Goal: Navigation & Orientation: Find specific page/section

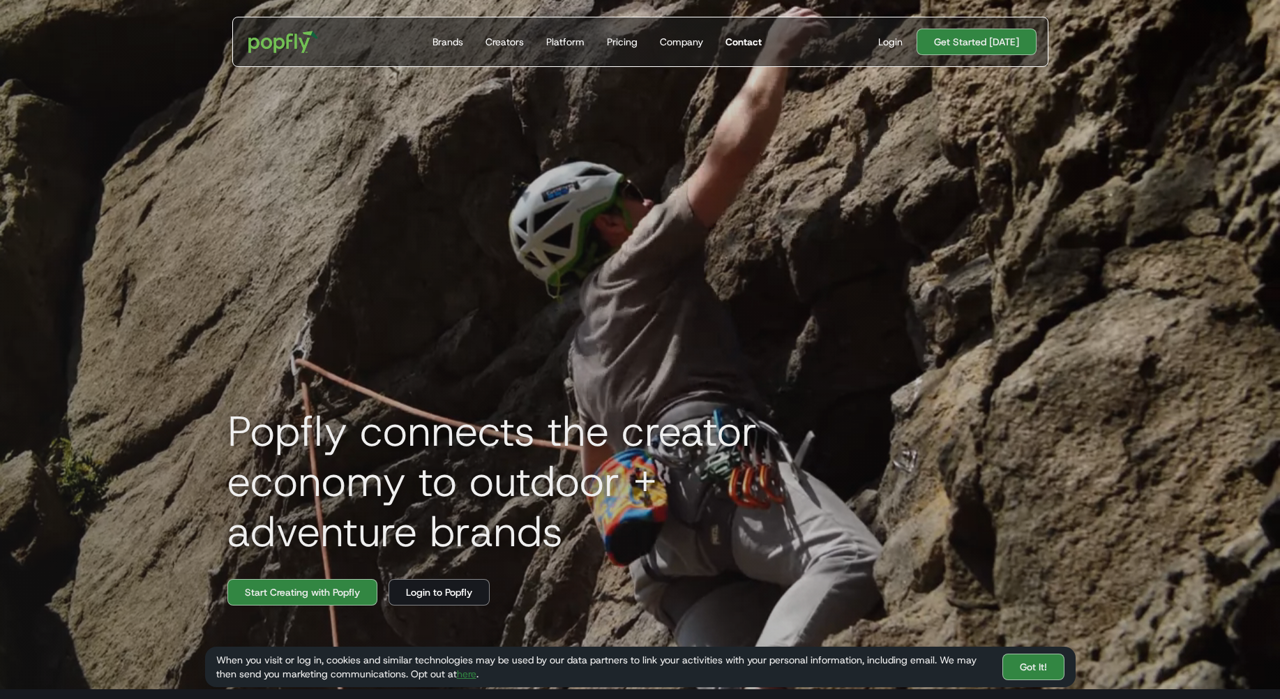
click at [741, 40] on div "Contact" at bounding box center [743, 42] width 36 height 14
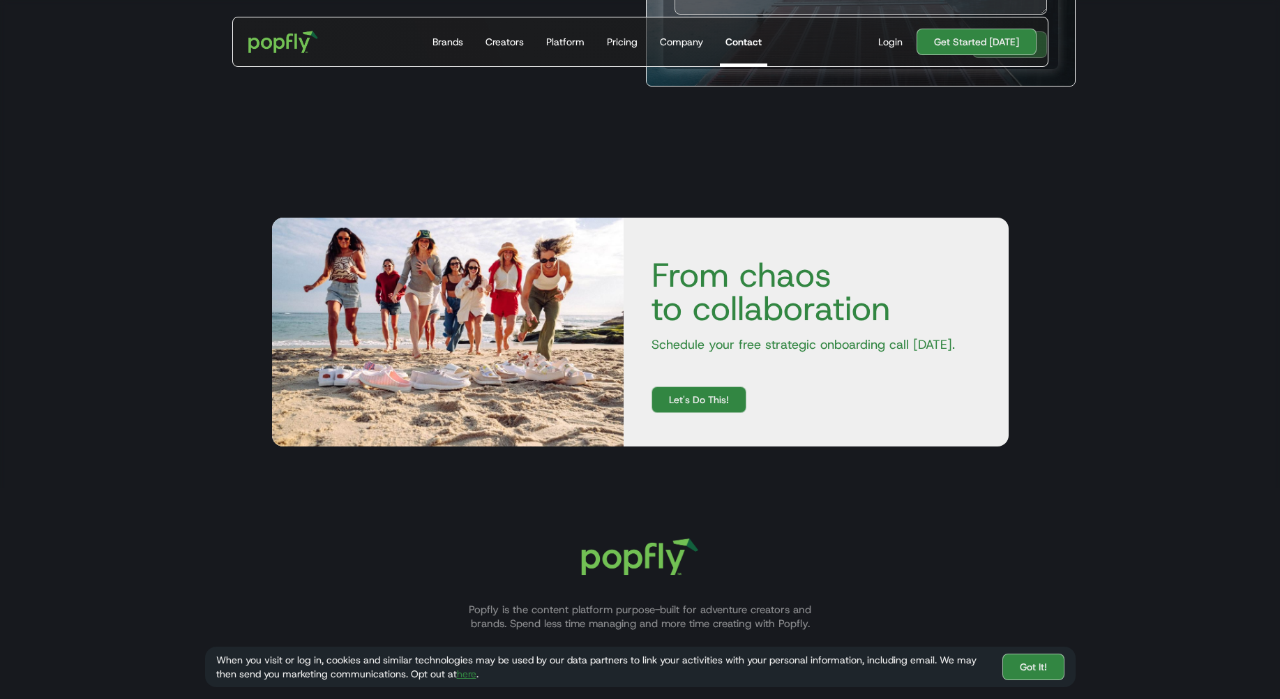
scroll to position [628, 0]
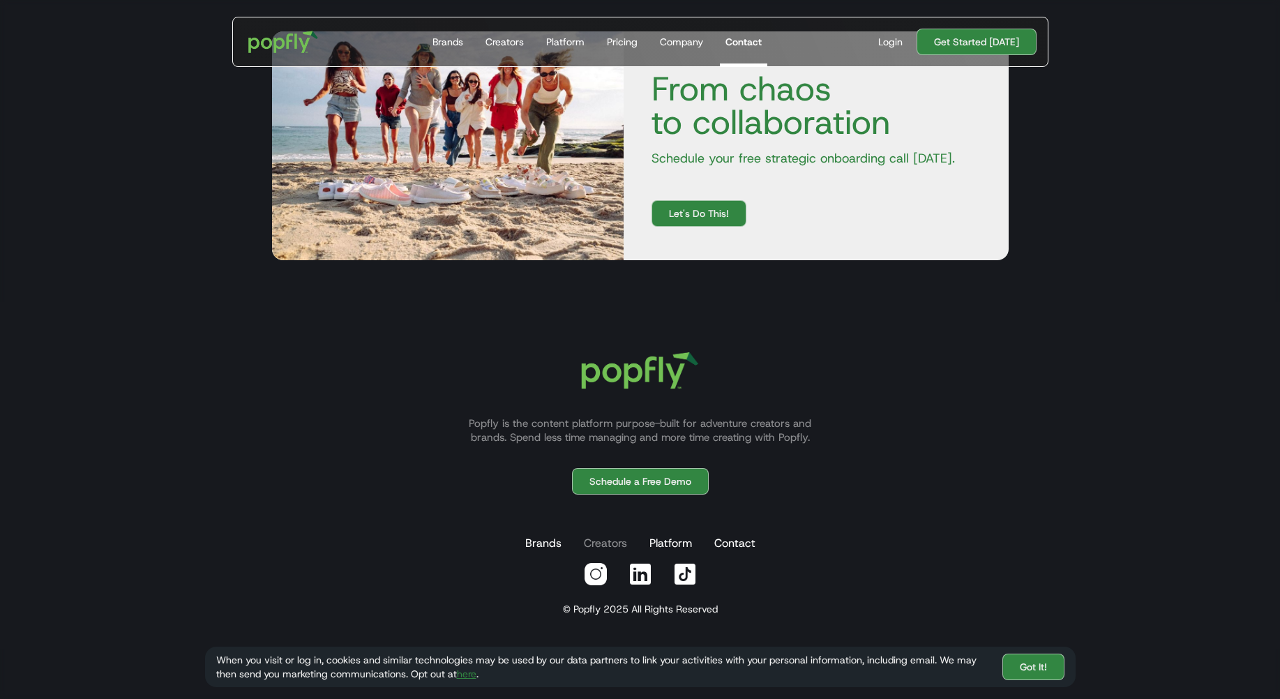
click at [622, 534] on link "Creators" at bounding box center [605, 543] width 49 height 28
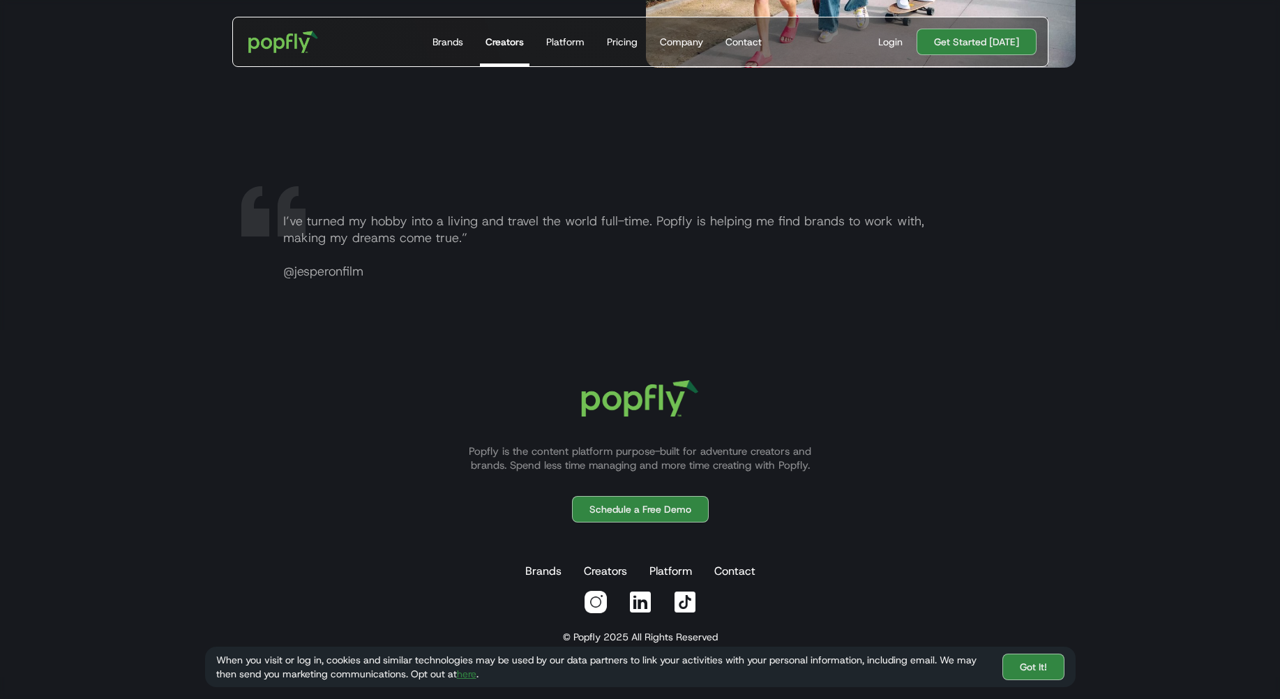
scroll to position [2773, 0]
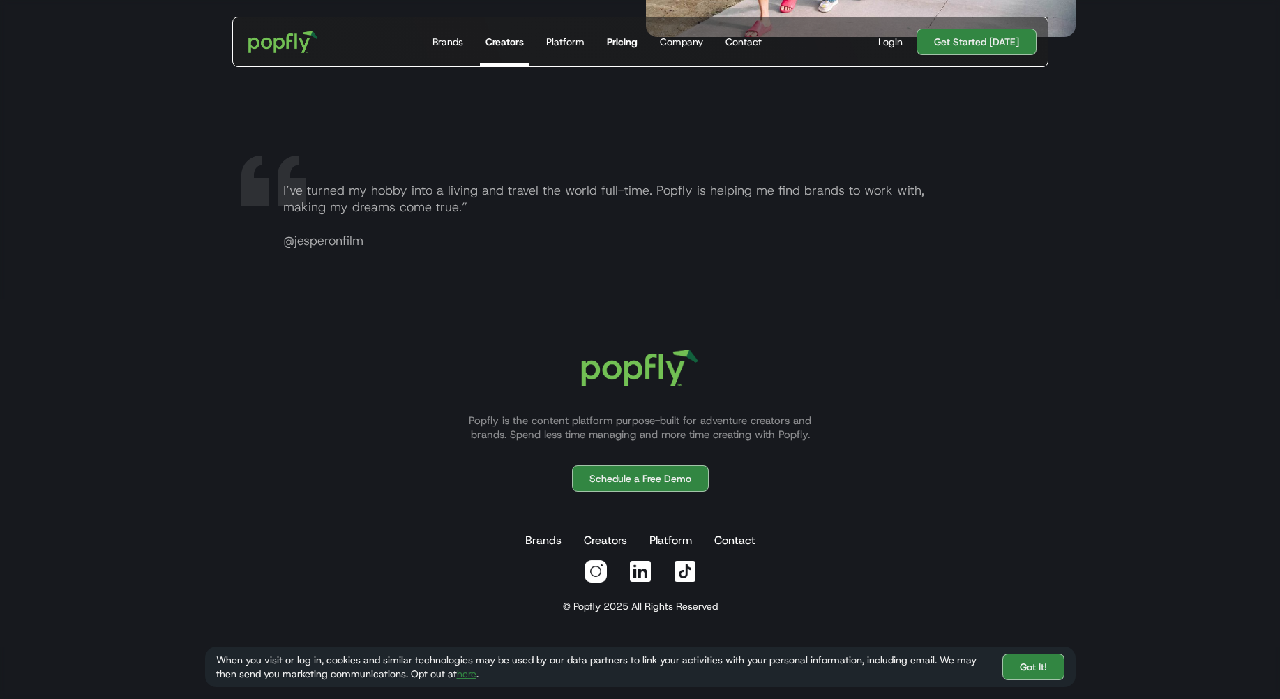
click at [631, 32] on link "Pricing" at bounding box center [622, 41] width 42 height 49
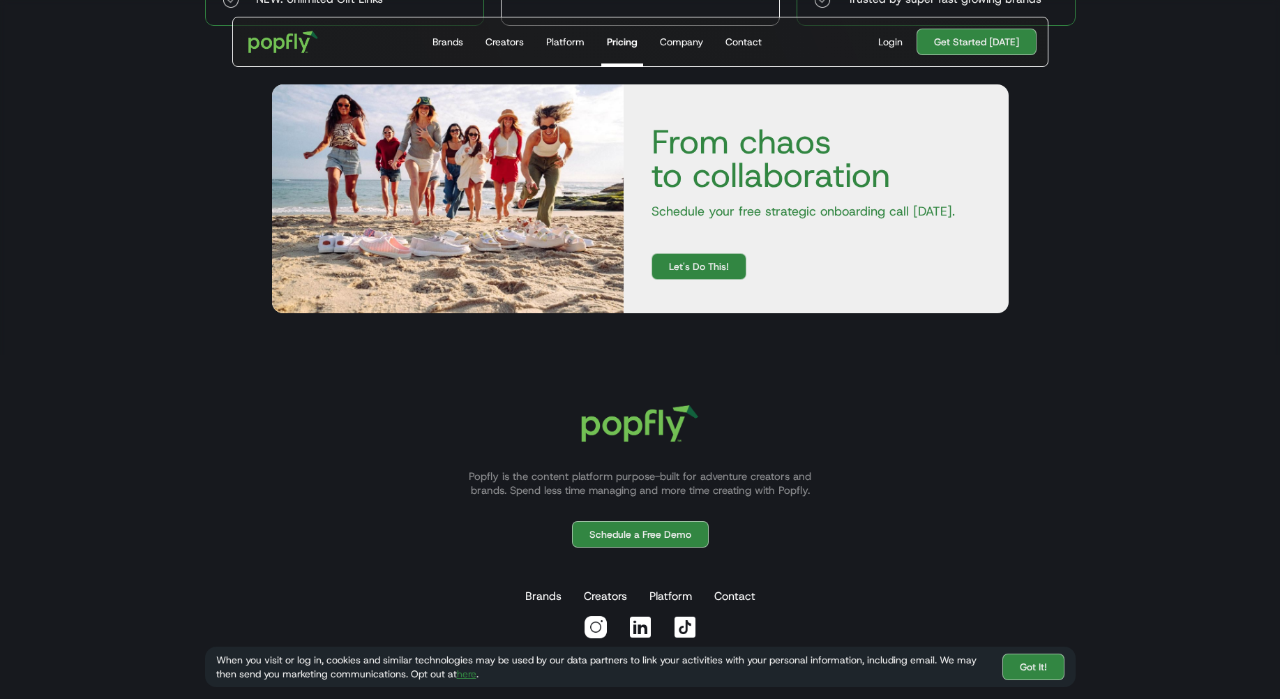
scroll to position [767, 0]
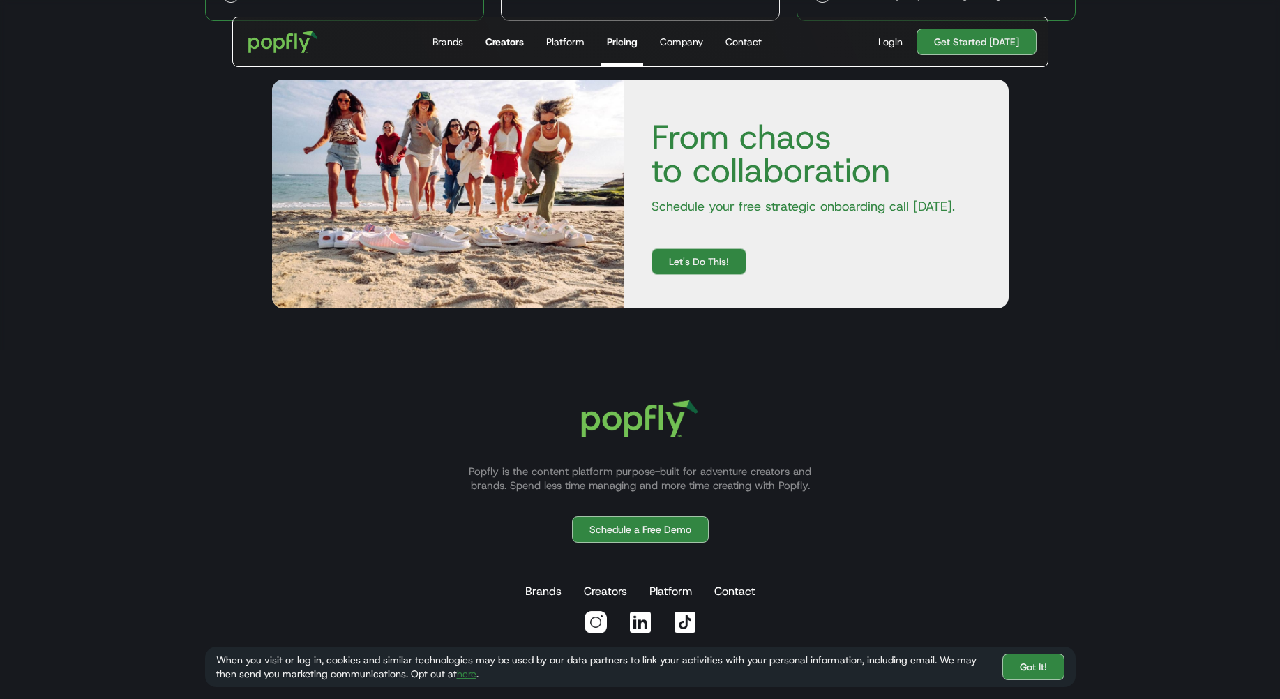
click at [503, 52] on link "Creators" at bounding box center [505, 41] width 50 height 49
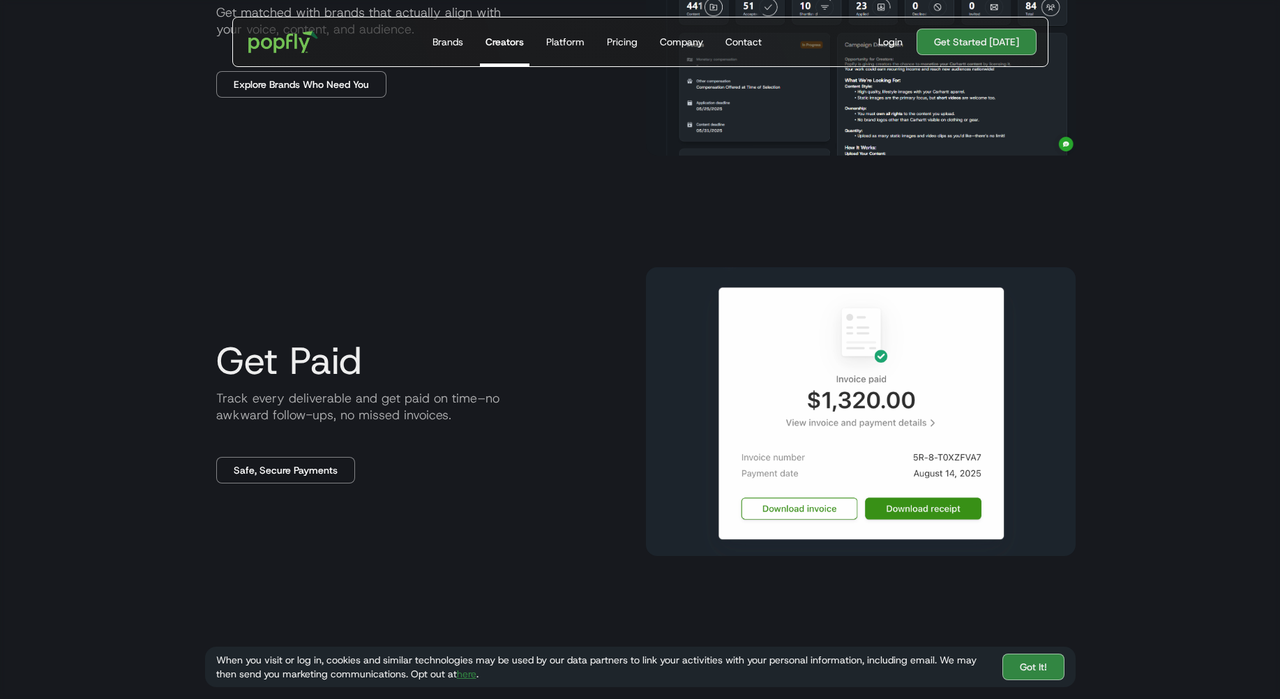
scroll to position [1454, 0]
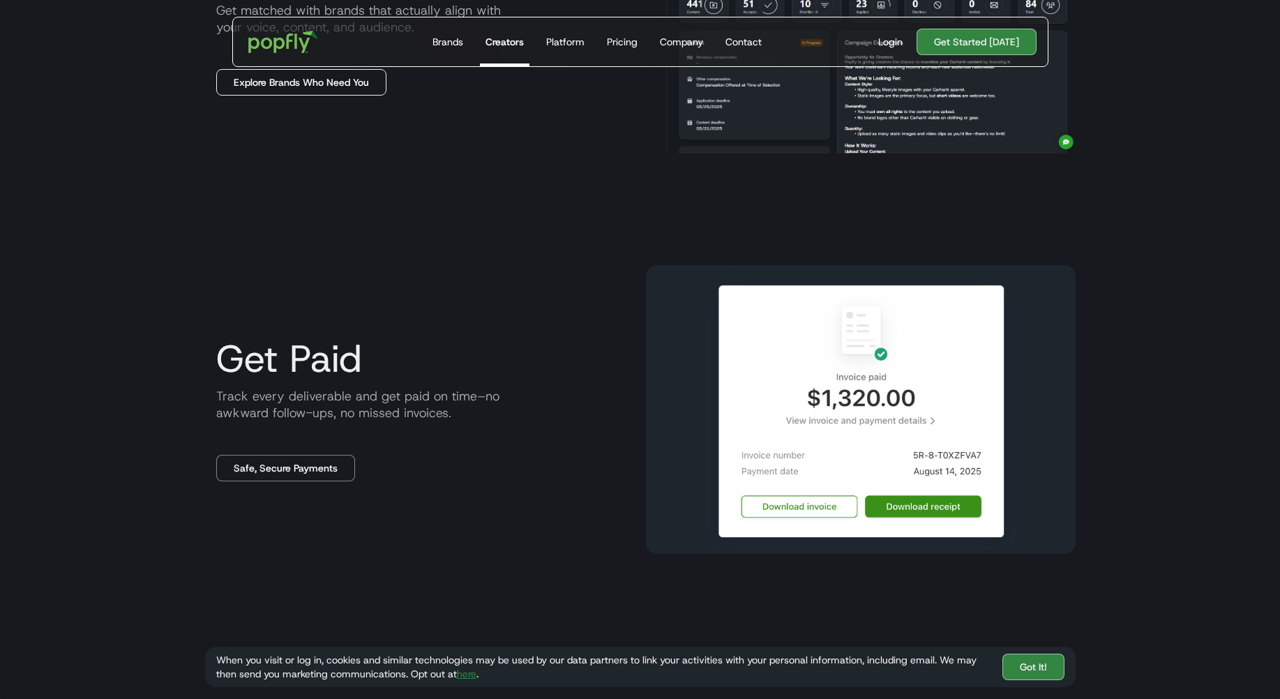
click at [296, 93] on link "Explore Brands Who Need You" at bounding box center [301, 82] width 170 height 27
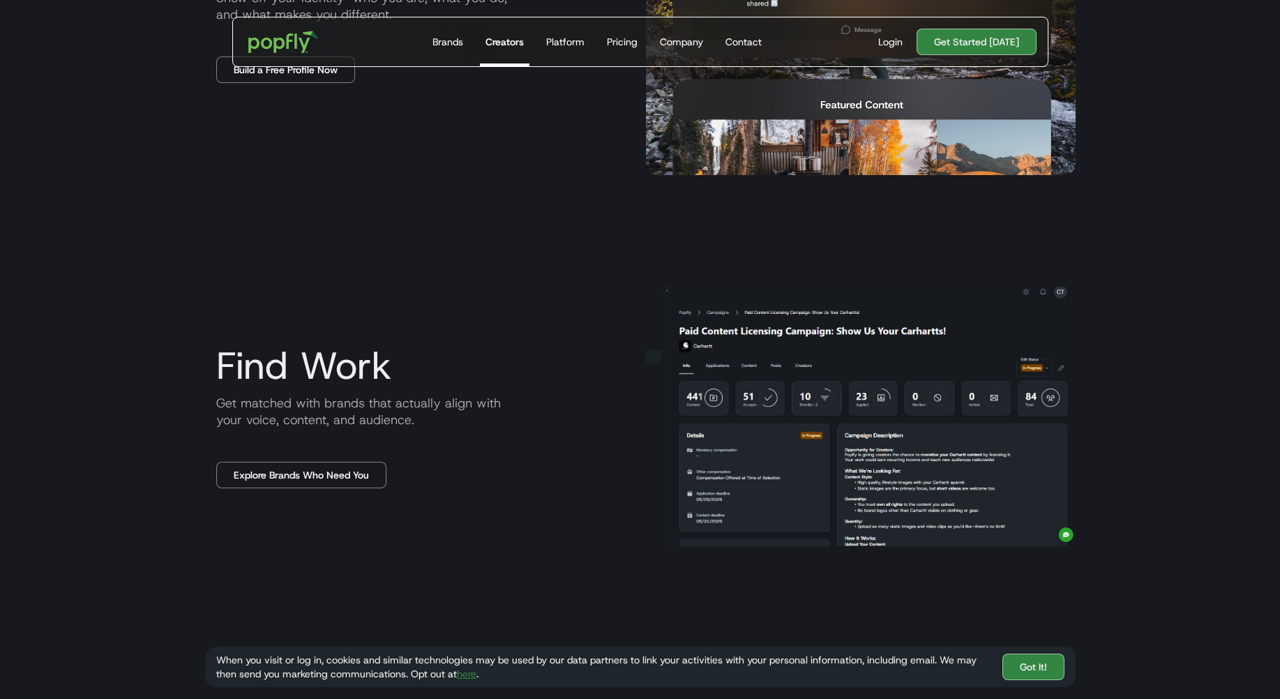
scroll to position [1020, 0]
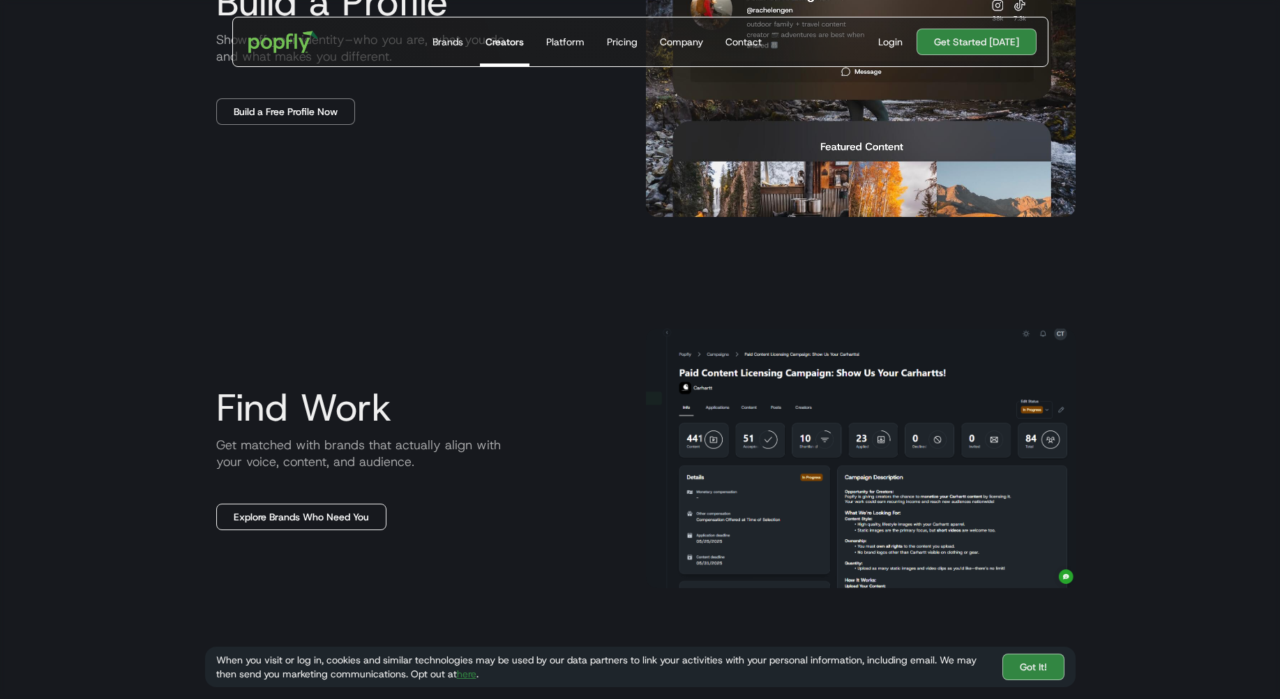
click at [355, 518] on link "Explore Brands Who Need You" at bounding box center [301, 517] width 170 height 27
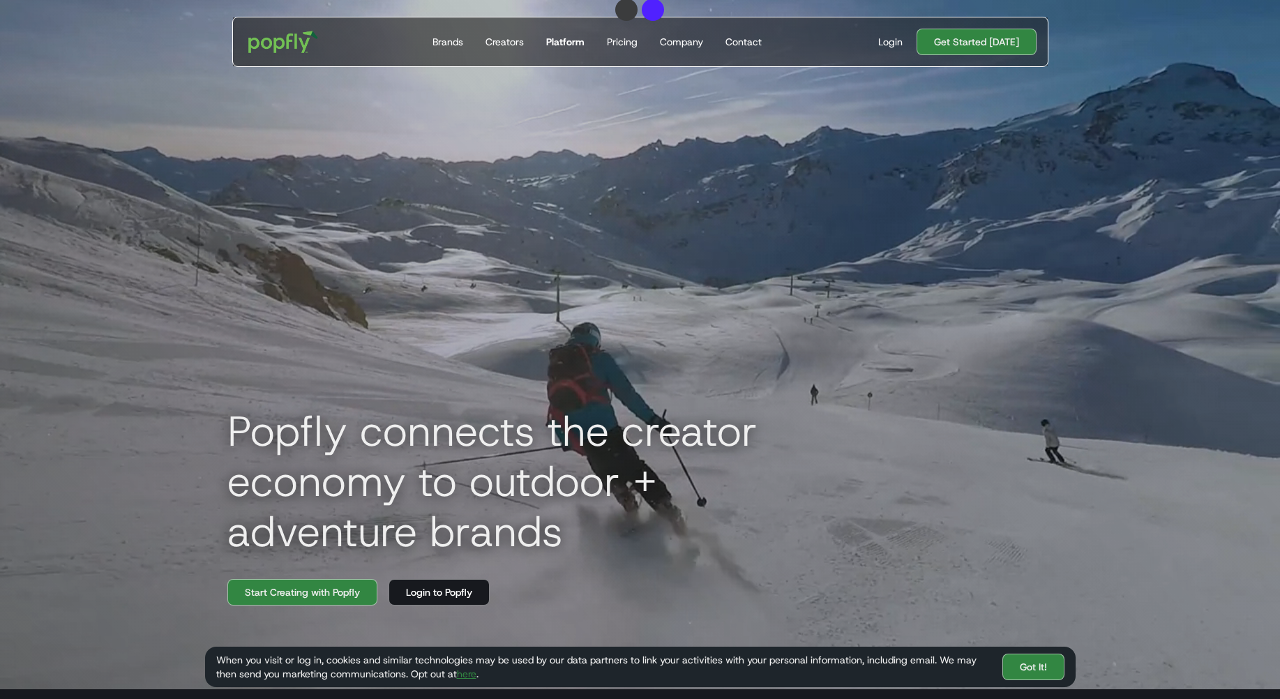
click at [561, 43] on div "Platform" at bounding box center [565, 42] width 38 height 14
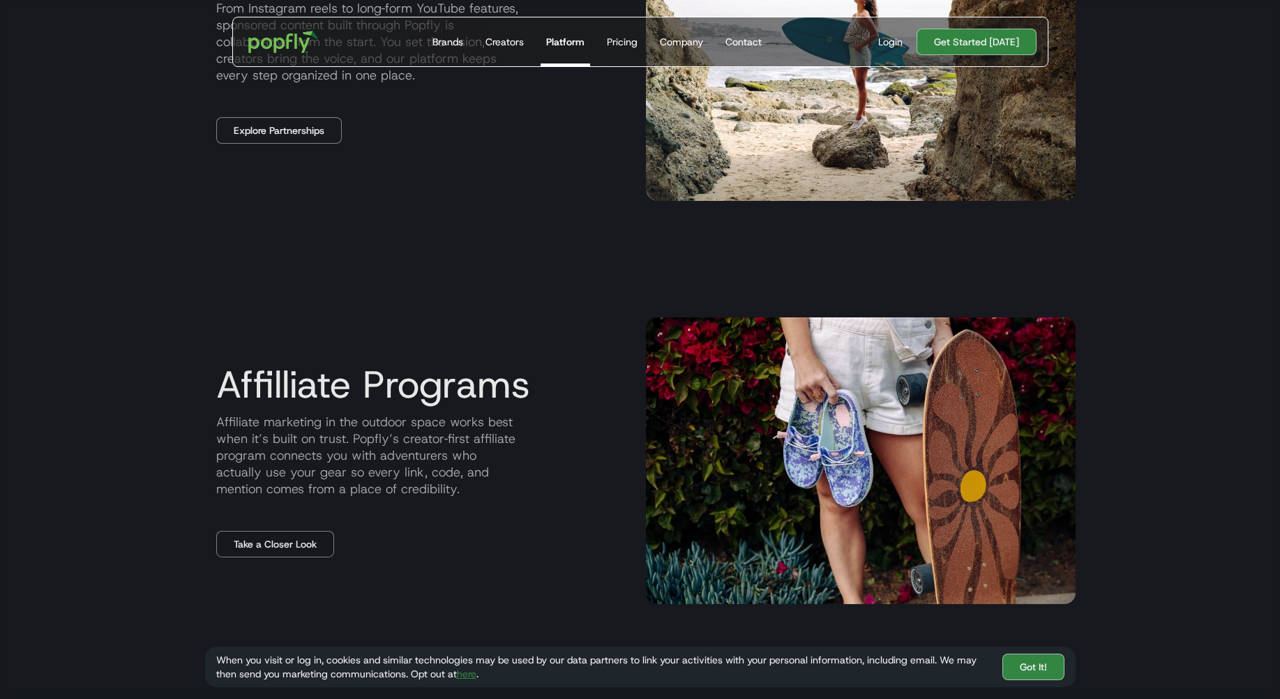
scroll to position [1431, 0]
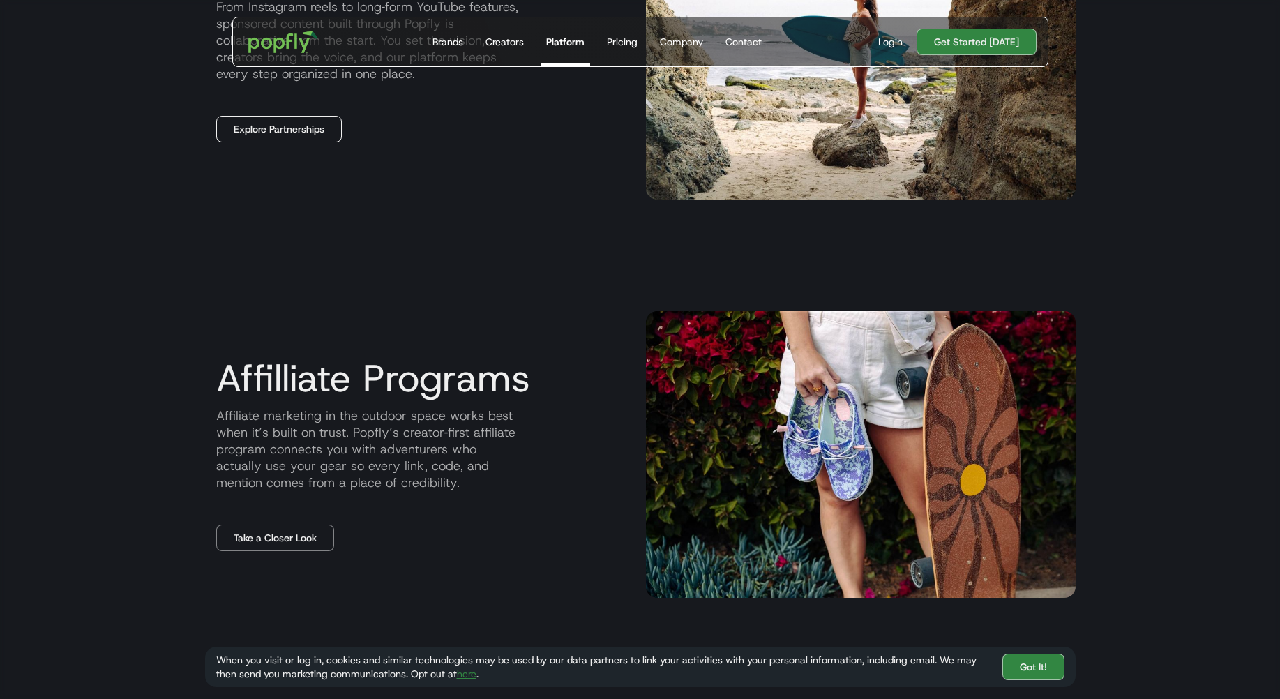
click at [322, 126] on link "Explore Partnerships" at bounding box center [279, 129] width 126 height 27
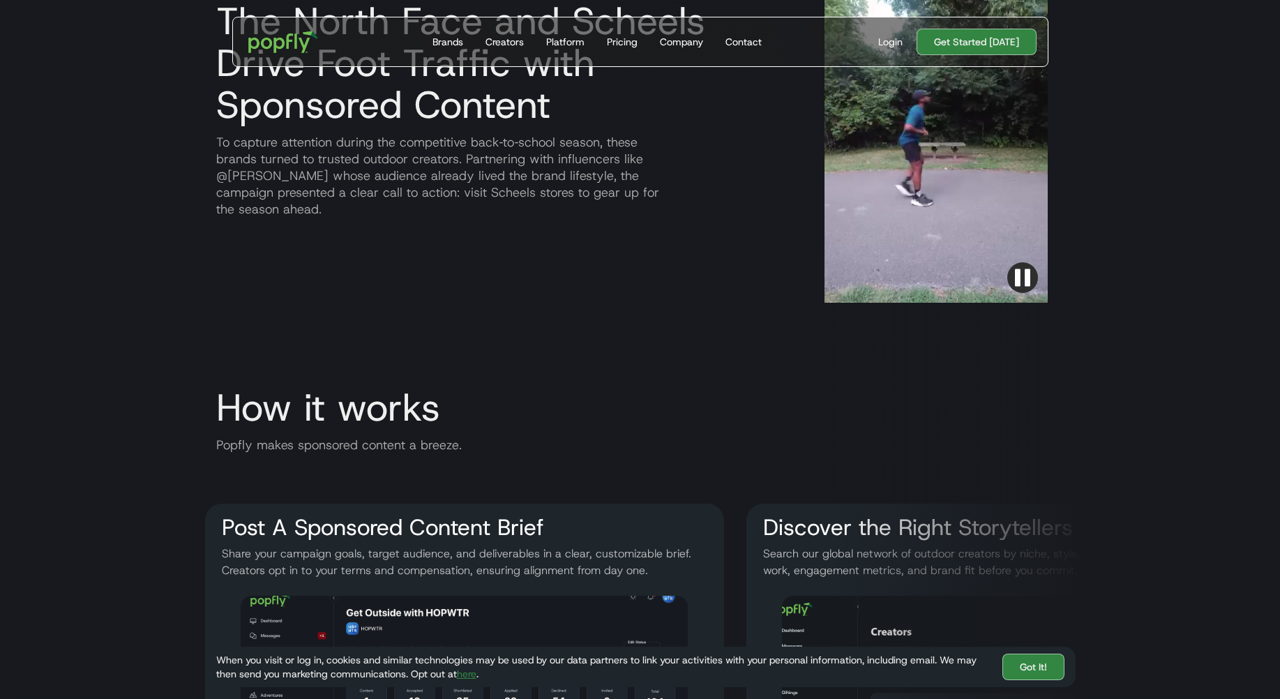
scroll to position [1452, 0]
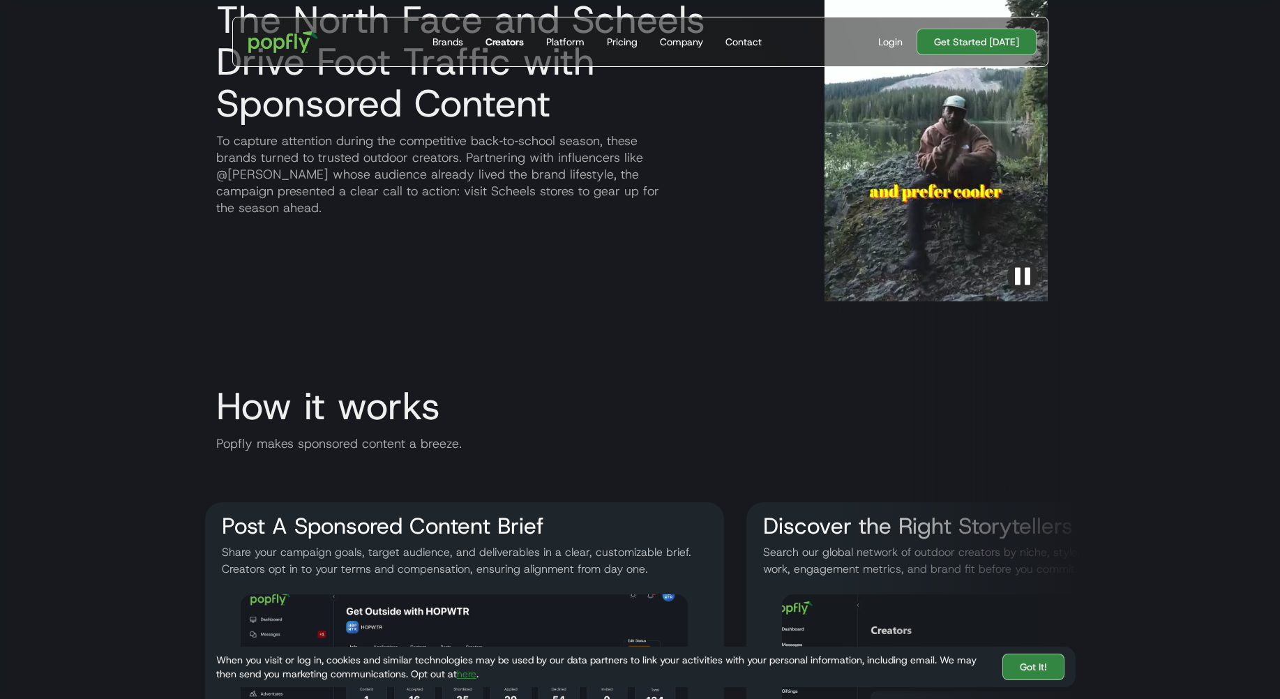
click at [497, 39] on div "Creators" at bounding box center [504, 42] width 38 height 14
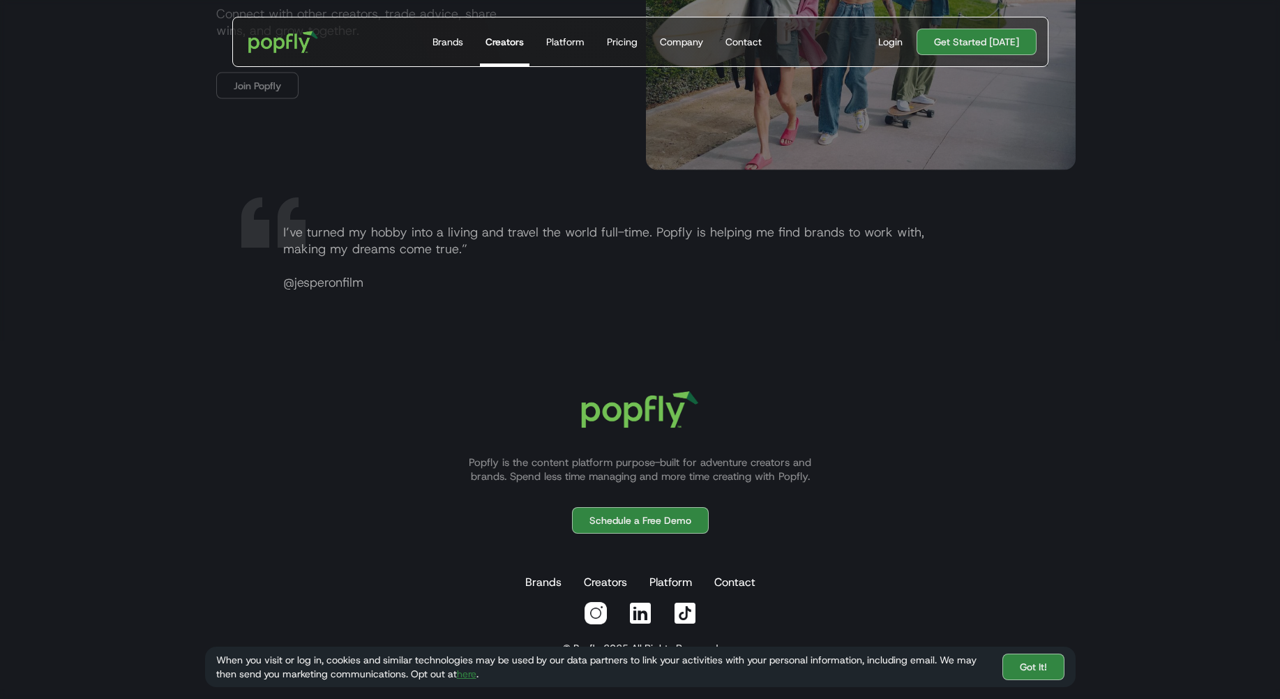
scroll to position [2773, 0]
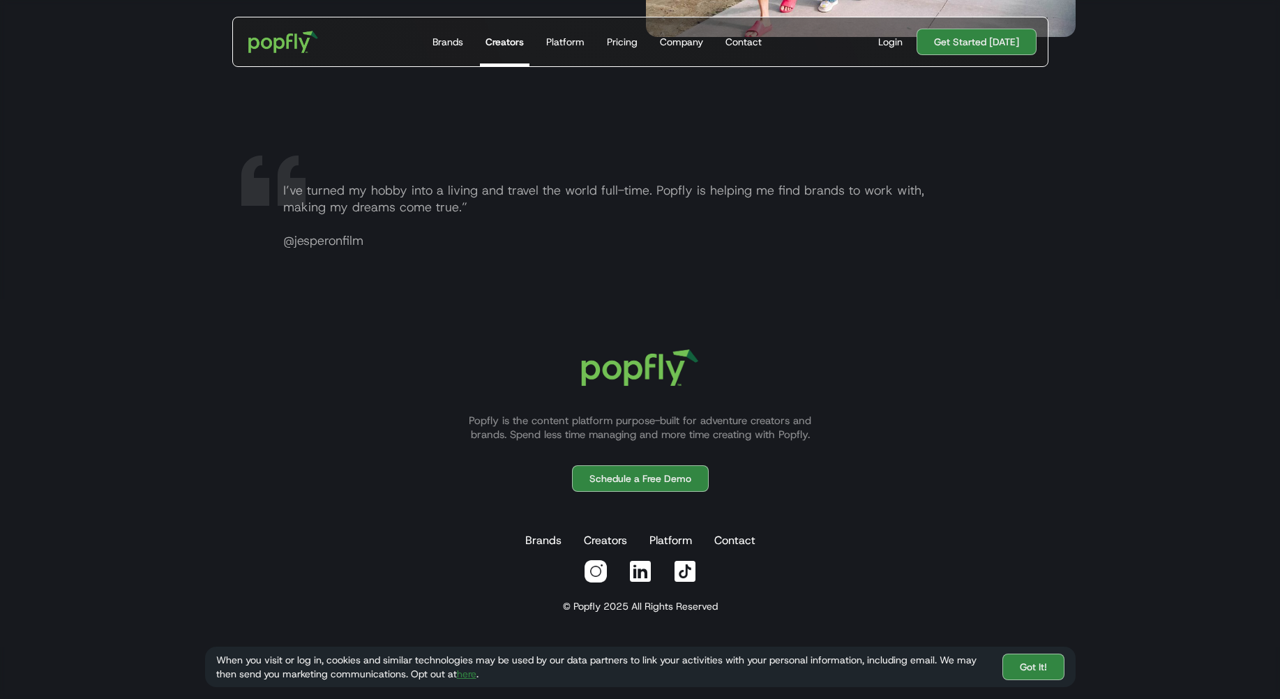
click at [630, 568] on img at bounding box center [640, 571] width 25 height 25
